Goal: Find specific page/section: Find specific page/section

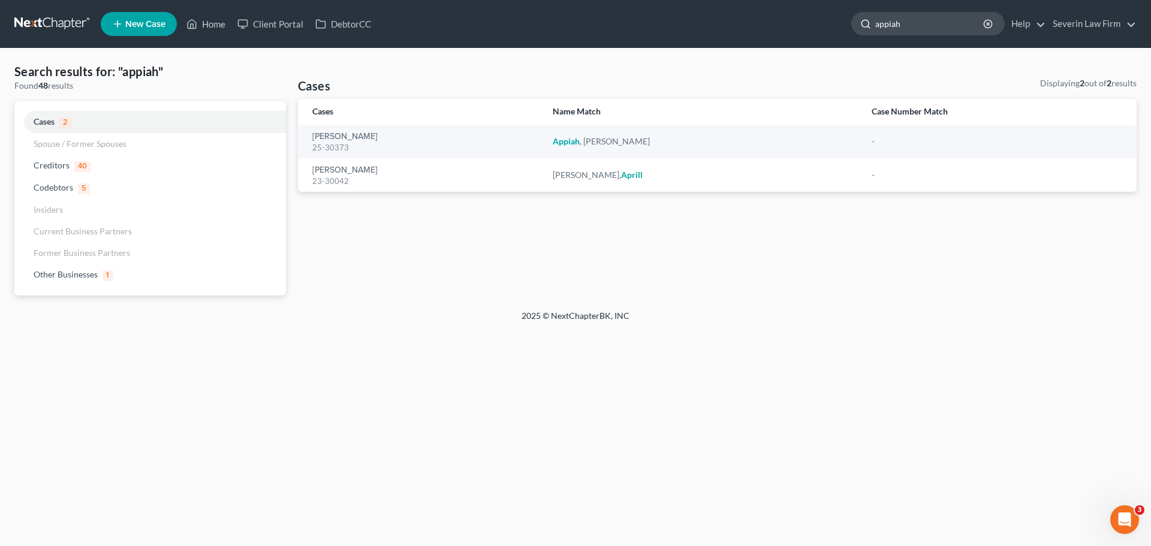
drag, startPoint x: 914, startPoint y: 22, endPoint x: 864, endPoint y: 23, distance: 50.3
click at [864, 23] on div "appiah" at bounding box center [927, 23] width 153 height 23
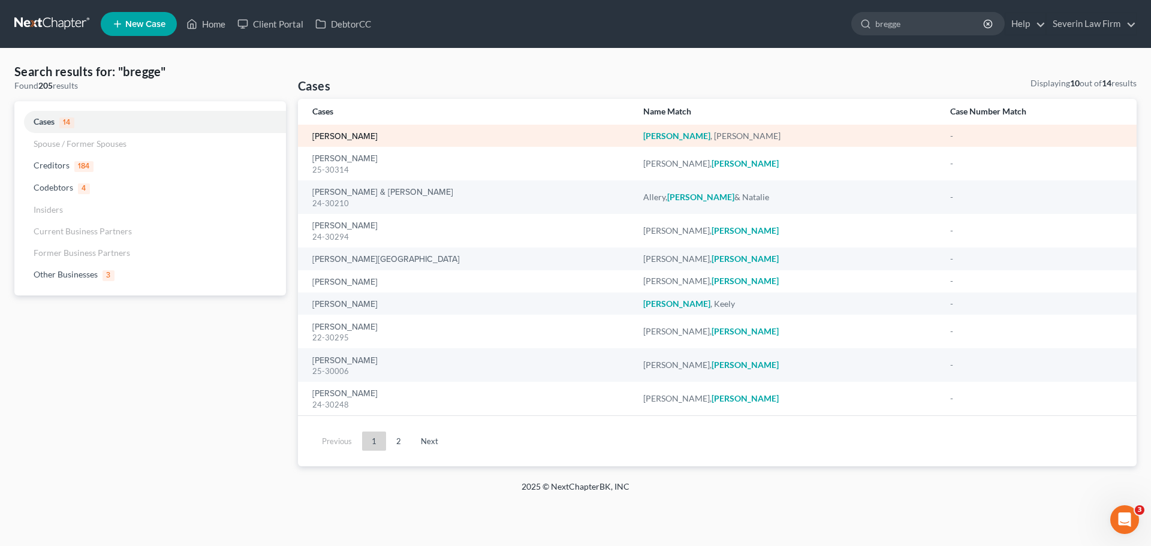
type input "bregge"
click at [334, 137] on link "[PERSON_NAME]" at bounding box center [344, 136] width 65 height 8
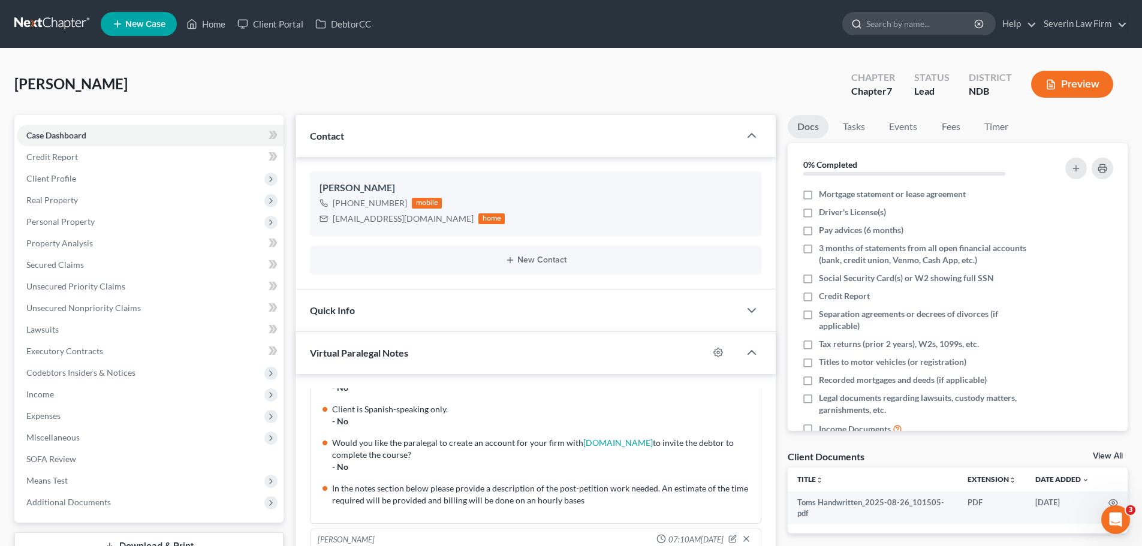
click at [895, 19] on input "search" at bounding box center [921, 24] width 110 height 22
type input "[PERSON_NAME]"
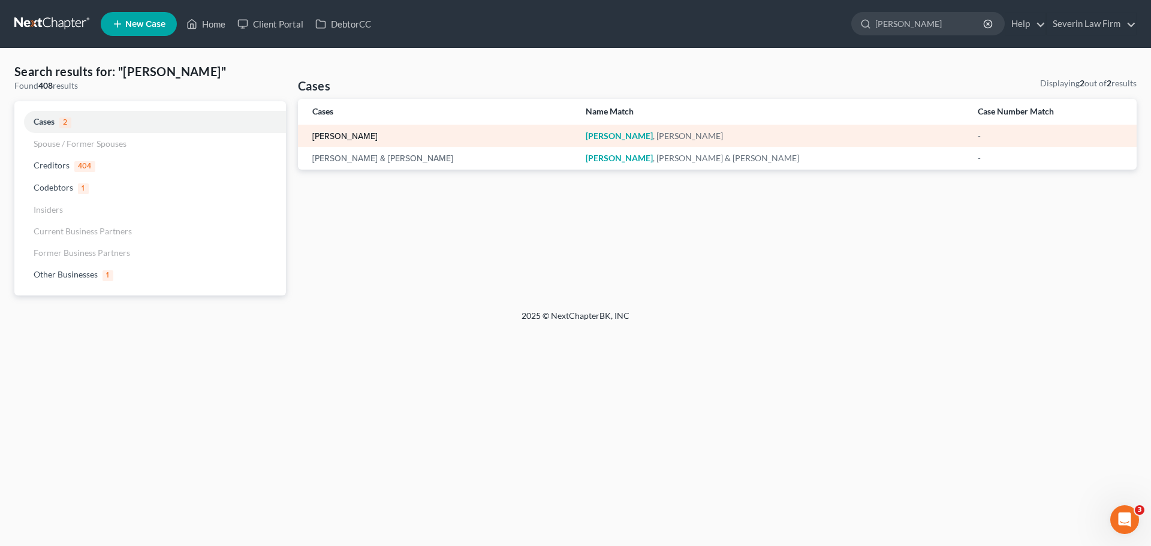
click at [340, 139] on link "[PERSON_NAME]" at bounding box center [344, 136] width 65 height 8
